Goal: Book appointment/travel/reservation

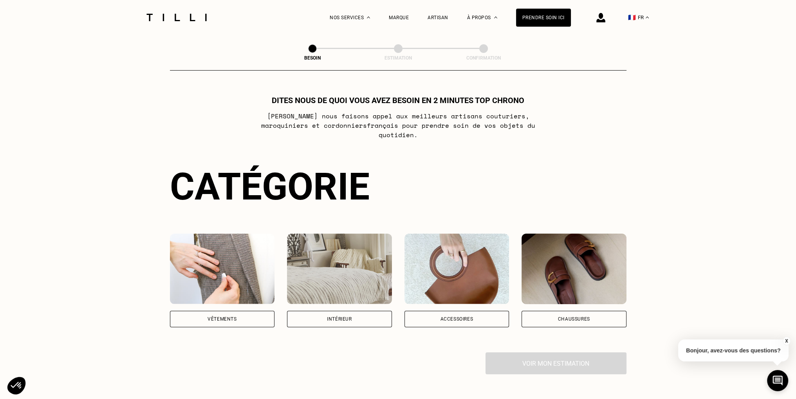
click at [230, 316] on div "Vêtements" at bounding box center [222, 318] width 29 height 5
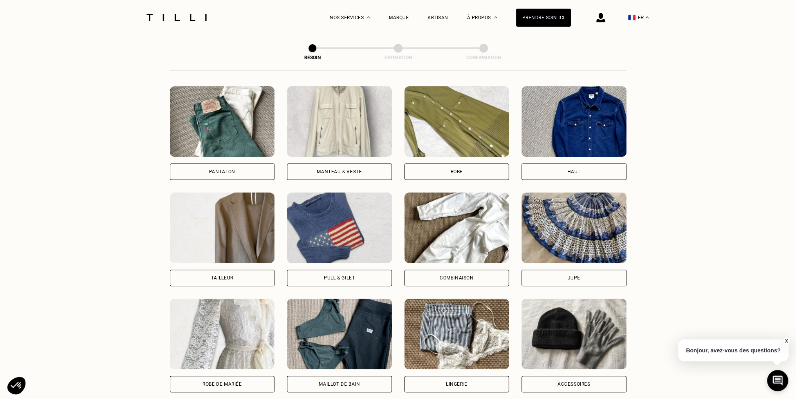
scroll to position [373, 0]
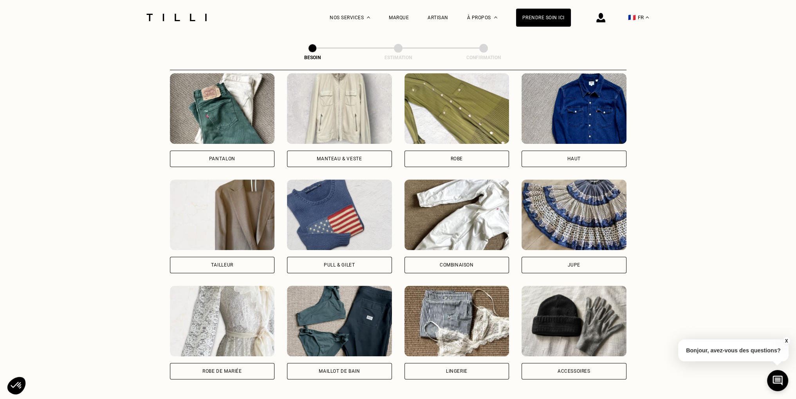
click at [197, 150] on div "Pantalon" at bounding box center [222, 158] width 105 height 16
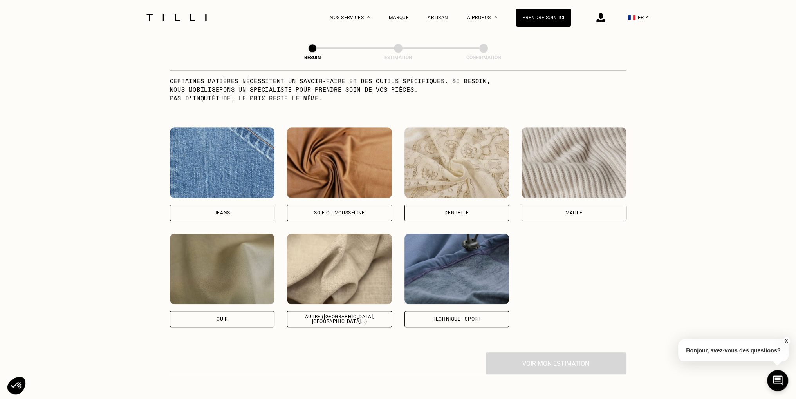
scroll to position [799, 0]
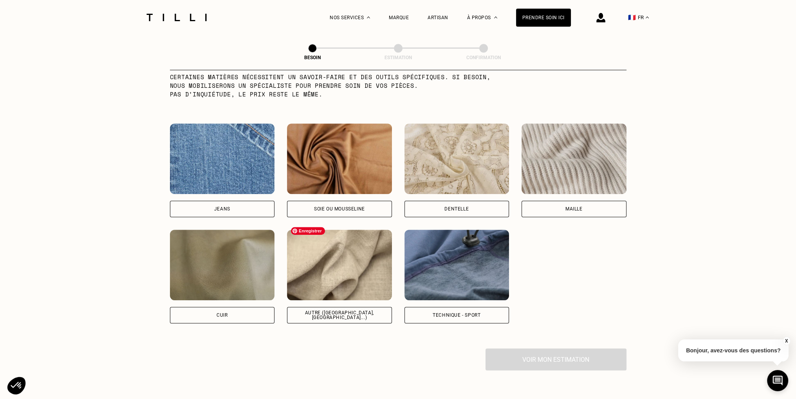
click at [346, 260] on img at bounding box center [339, 265] width 105 height 71
select select "FR"
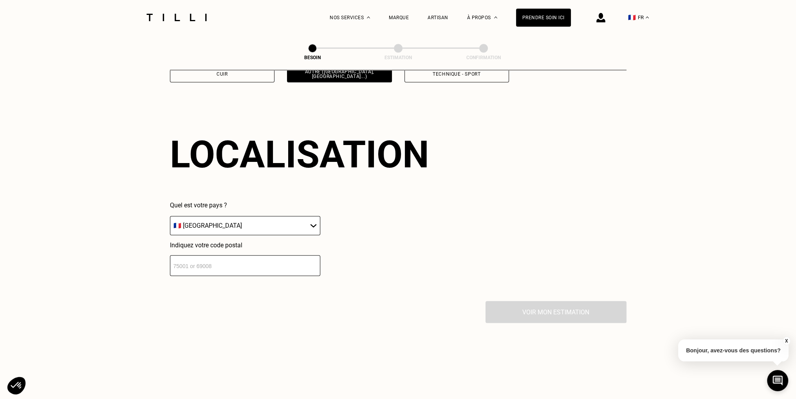
scroll to position [1052, 0]
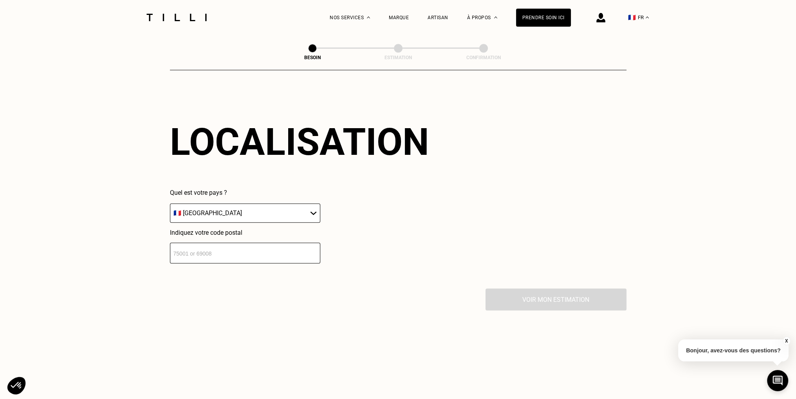
click at [218, 242] on input "number" at bounding box center [245, 252] width 150 height 21
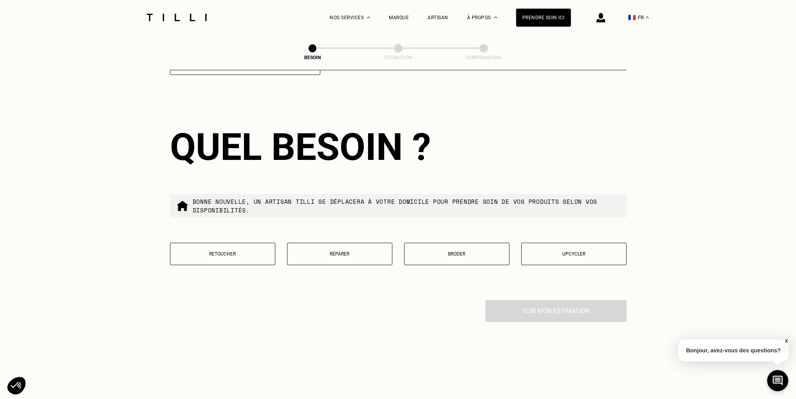
scroll to position [1247, 0]
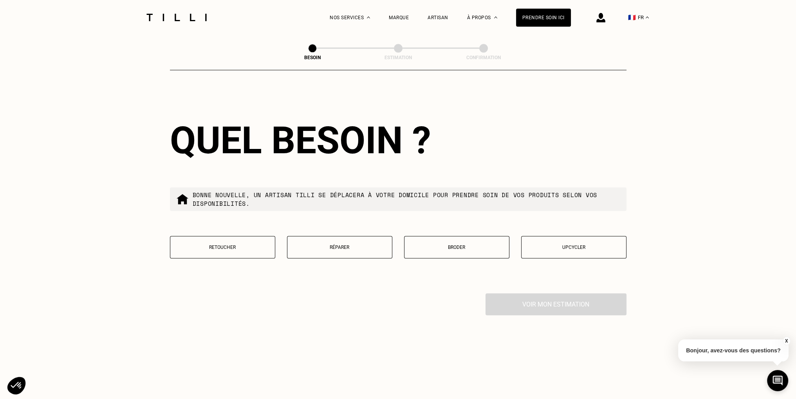
type input "21000"
click at [228, 244] on p "Retoucher" at bounding box center [222, 246] width 97 height 5
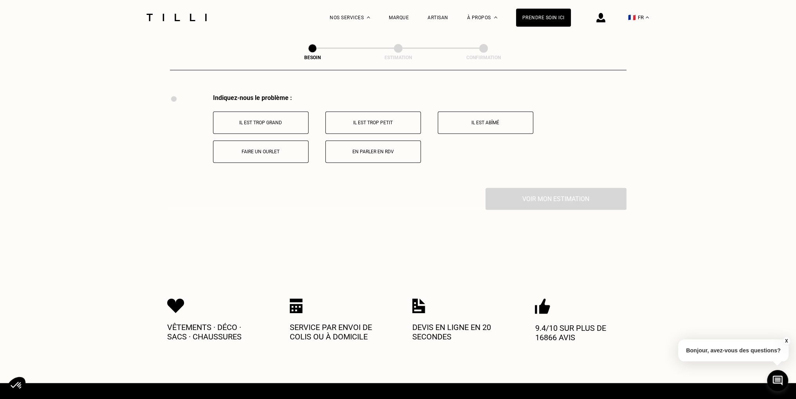
scroll to position [1448, 0]
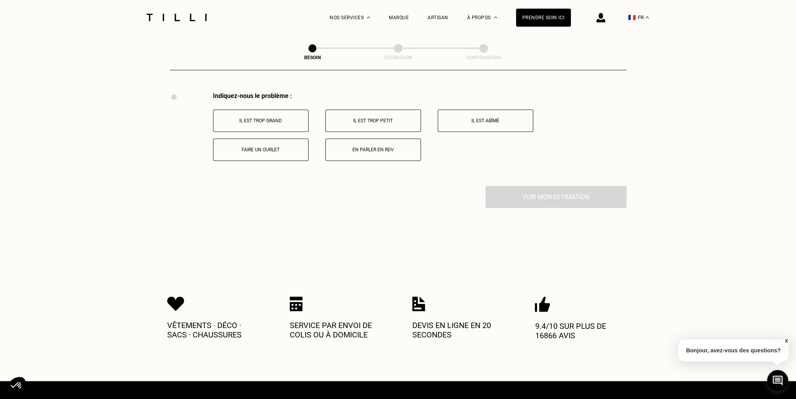
click at [264, 147] on p "Faire un ourlet" at bounding box center [260, 149] width 87 height 5
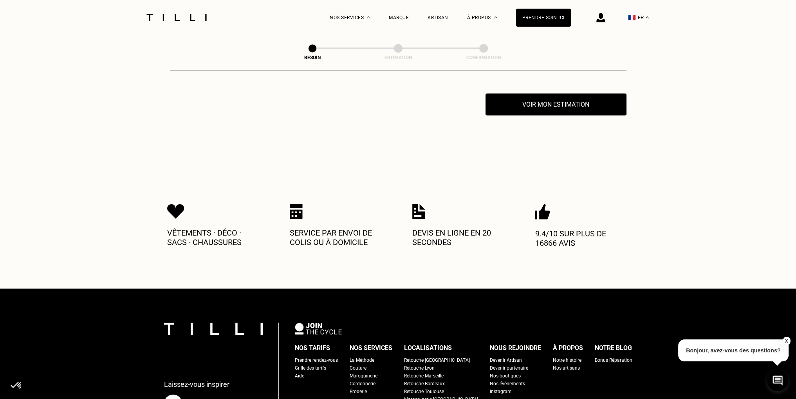
scroll to position [1542, 0]
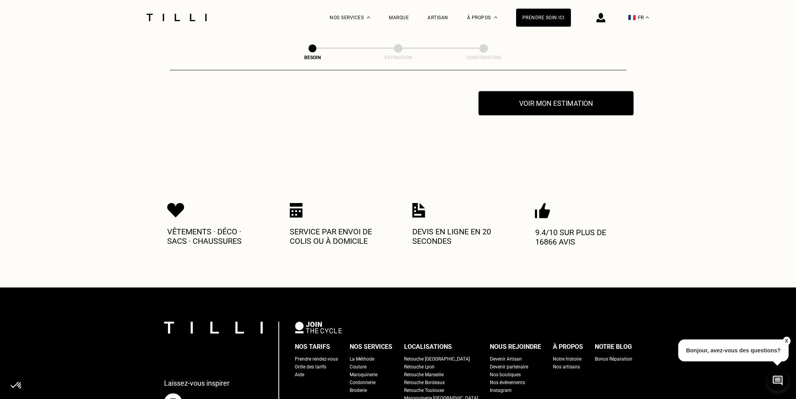
click at [579, 93] on button "Voir mon estimation" at bounding box center [556, 103] width 155 height 24
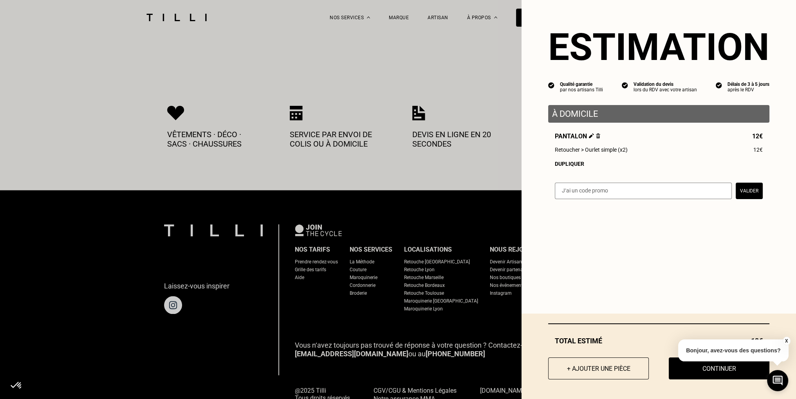
scroll to position [1659, 0]
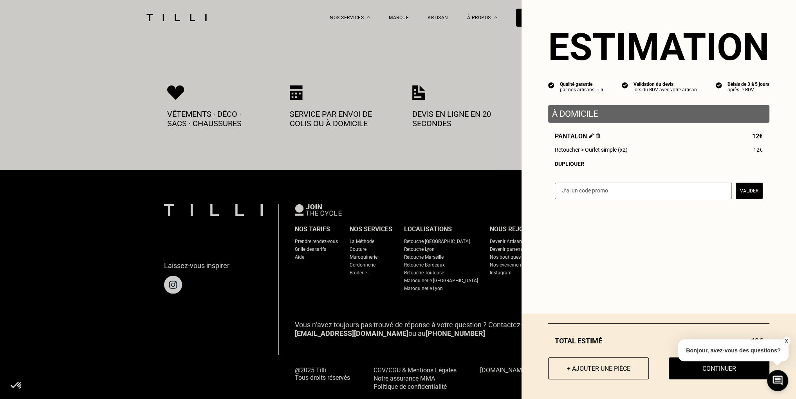
click at [787, 340] on button "X" at bounding box center [787, 340] width 8 height 9
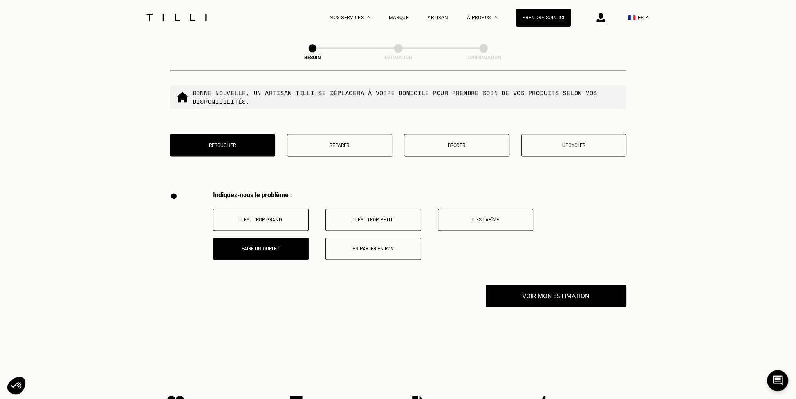
scroll to position [1346, 0]
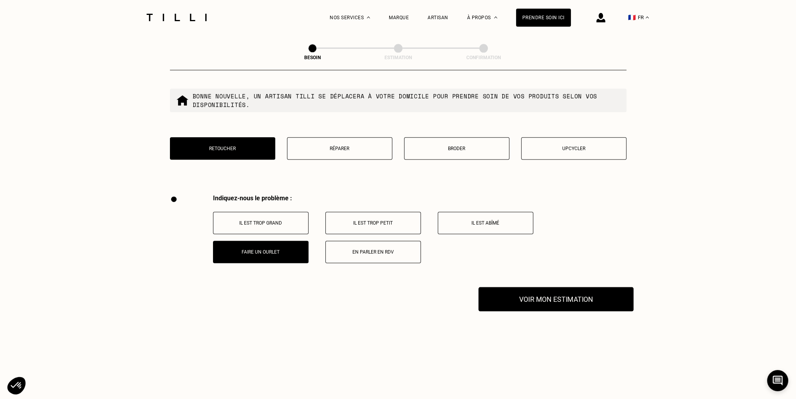
click at [531, 288] on button "Voir mon estimation" at bounding box center [556, 299] width 155 height 24
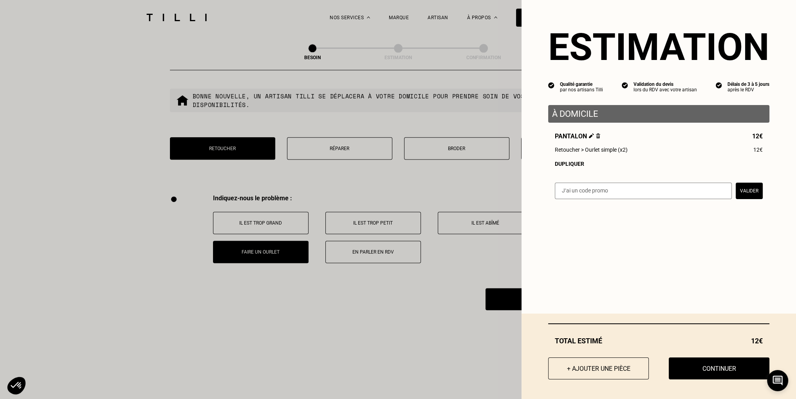
scroll to position [1228, 0]
